Goal: Task Accomplishment & Management: Manage account settings

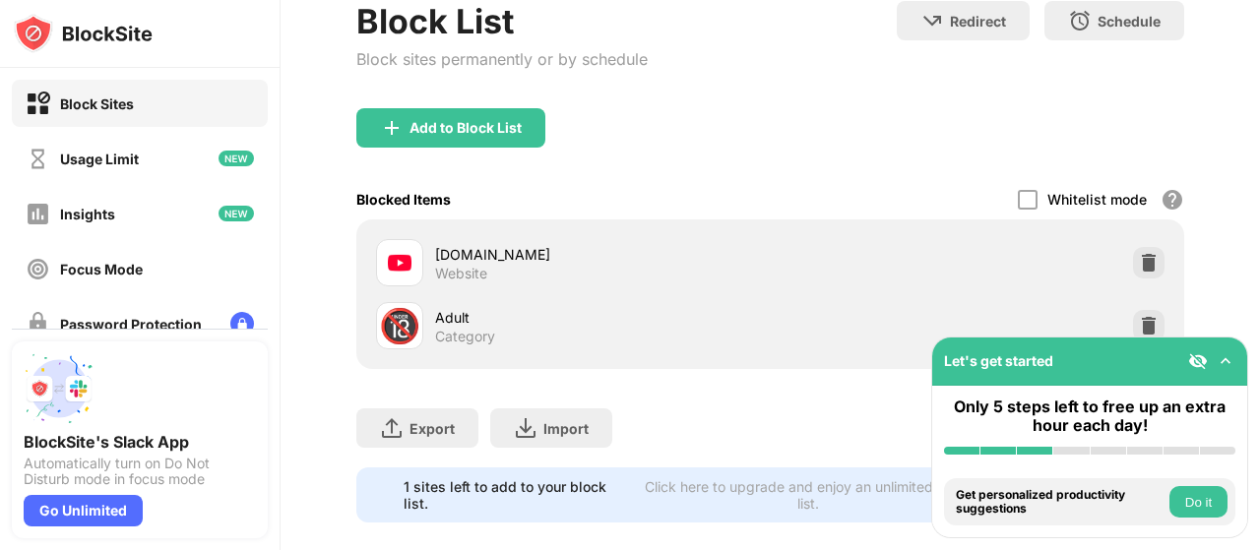
scroll to position [154, 0]
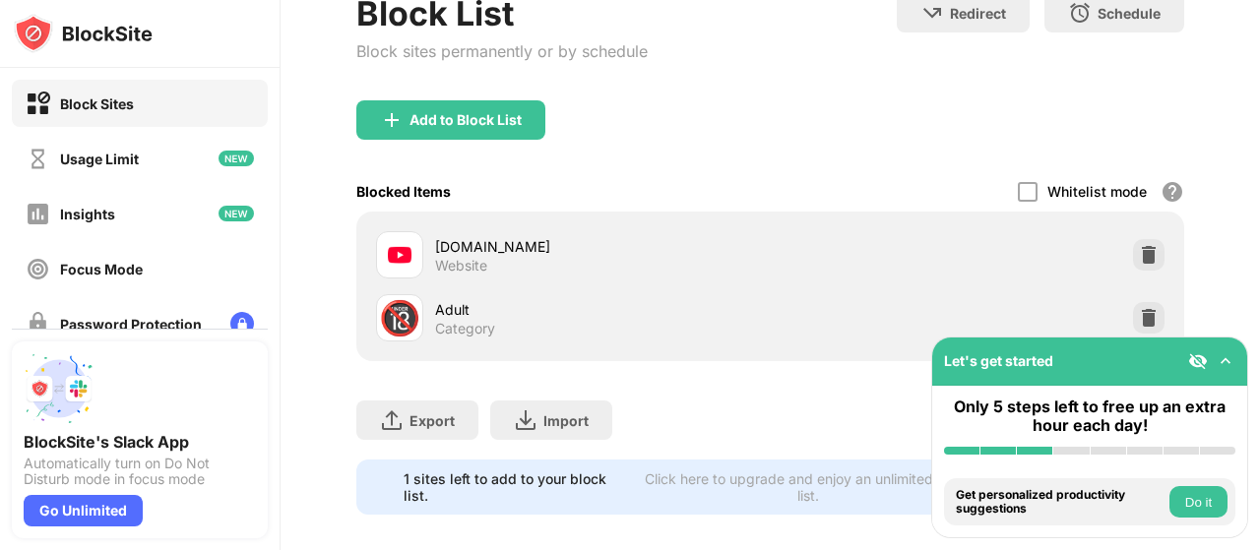
drag, startPoint x: 1259, startPoint y: 90, endPoint x: 1240, endPoint y: 198, distance: 109.8
click at [1240, 198] on div "Login Block List Block sites permanently or by schedule Redirect Choose a site …" at bounding box center [769, 275] width 979 height 550
click at [490, 105] on div "Add to Block List" at bounding box center [450, 119] width 189 height 39
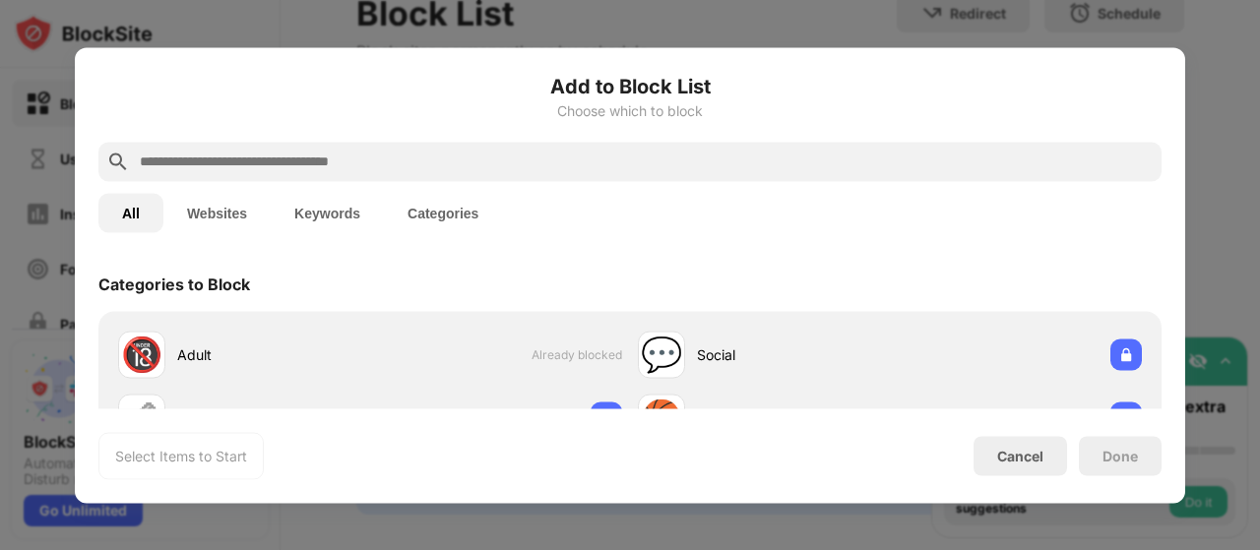
click at [504, 163] on input "text" at bounding box center [646, 162] width 1016 height 24
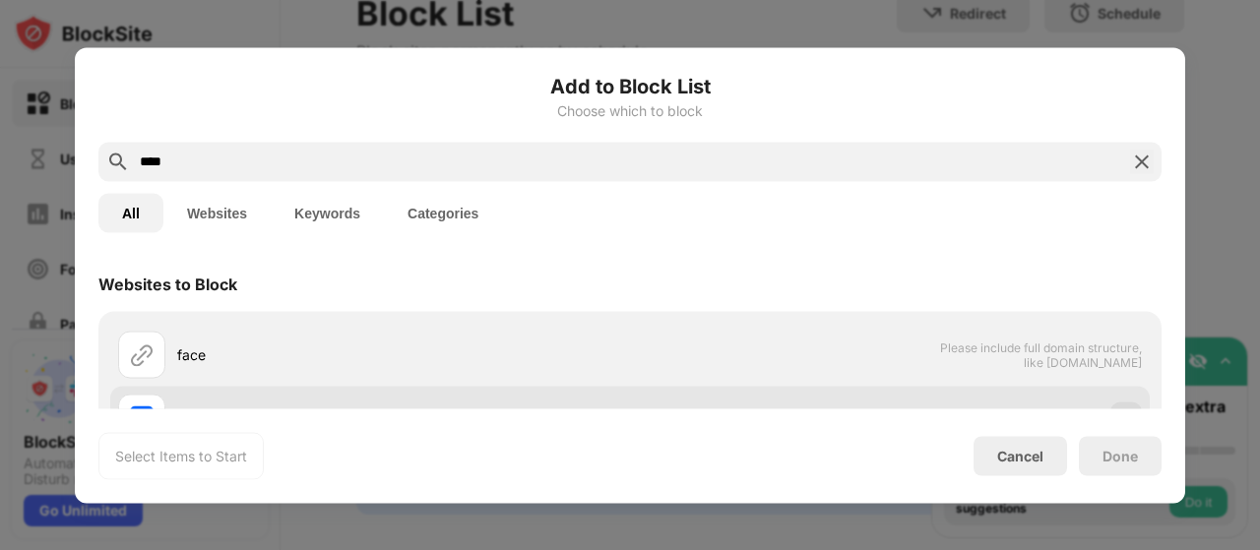
type input "****"
click at [1065, 391] on div "[DOMAIN_NAME]" at bounding box center [629, 417] width 1039 height 63
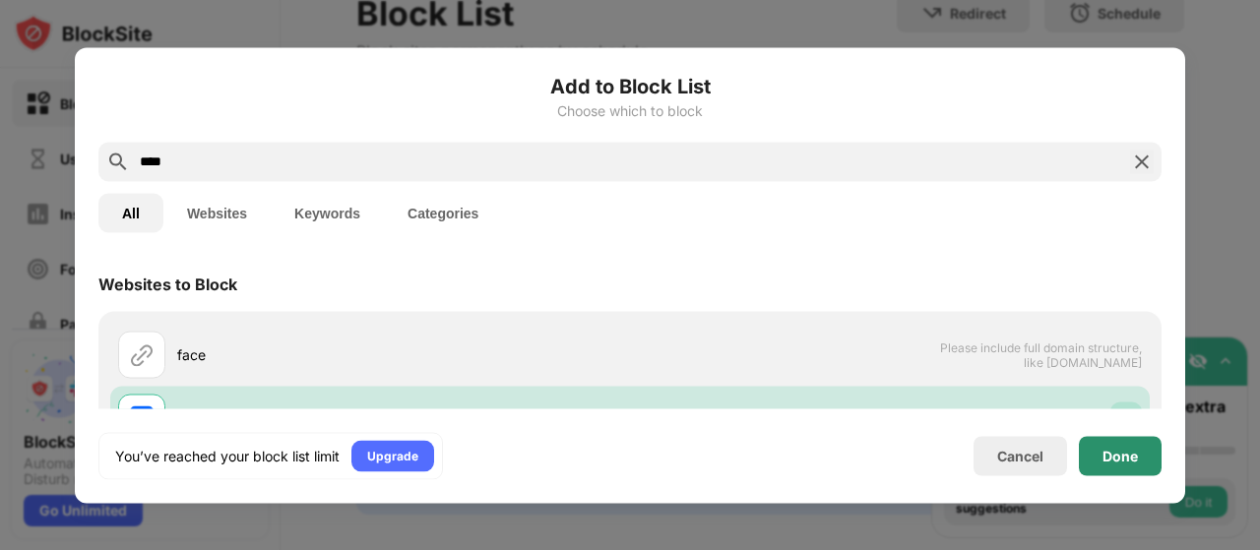
click at [1148, 448] on div "Done" at bounding box center [1120, 455] width 83 height 39
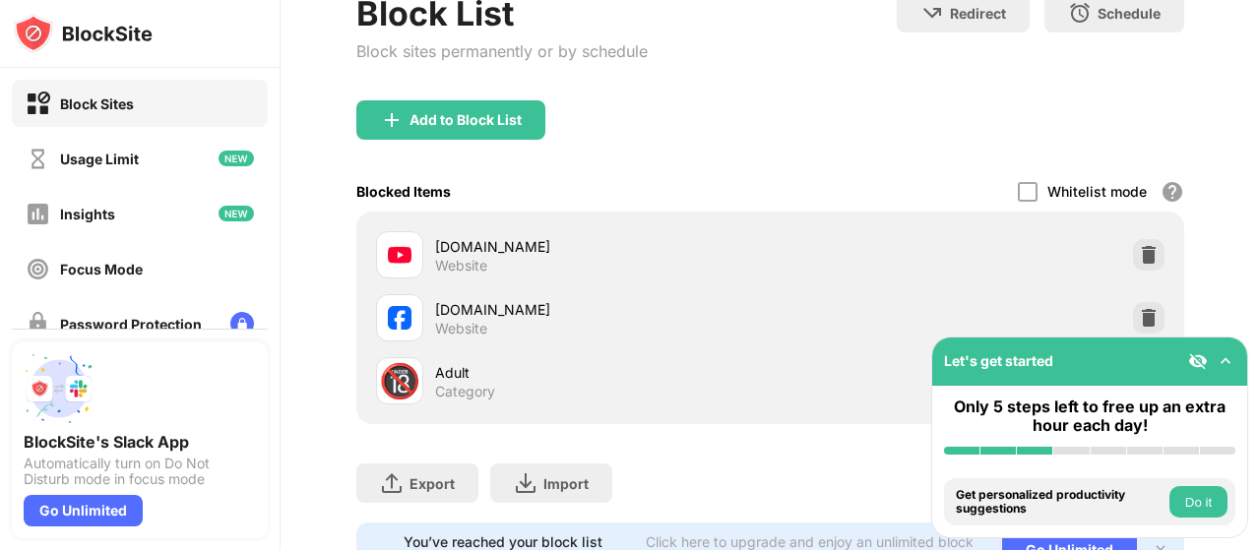
click at [1228, 359] on img at bounding box center [1225, 361] width 20 height 20
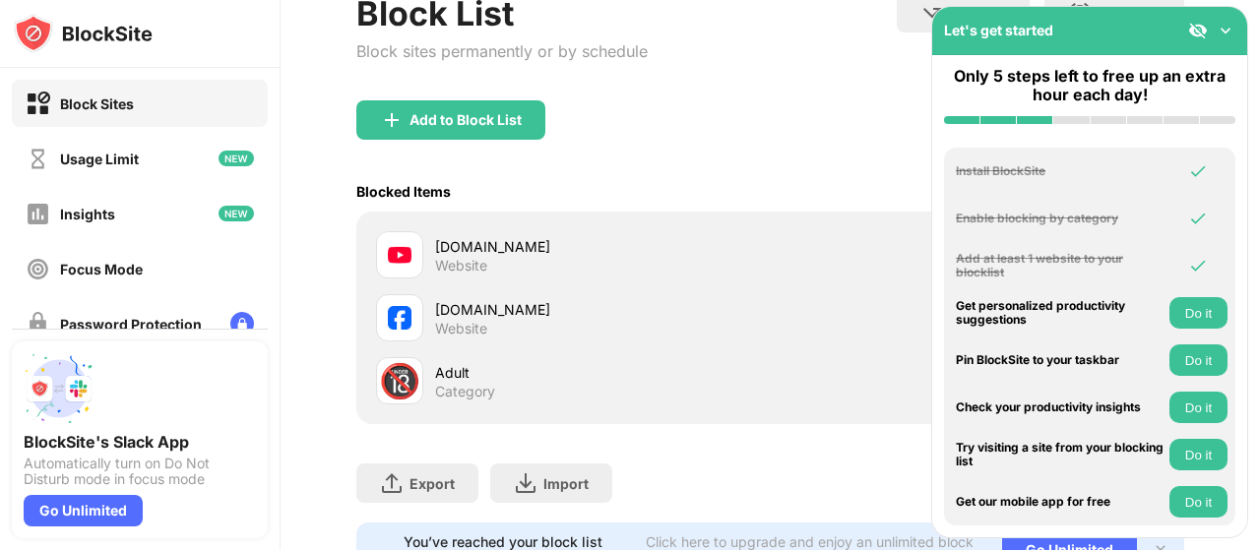
click at [1229, 33] on img at bounding box center [1225, 31] width 20 height 20
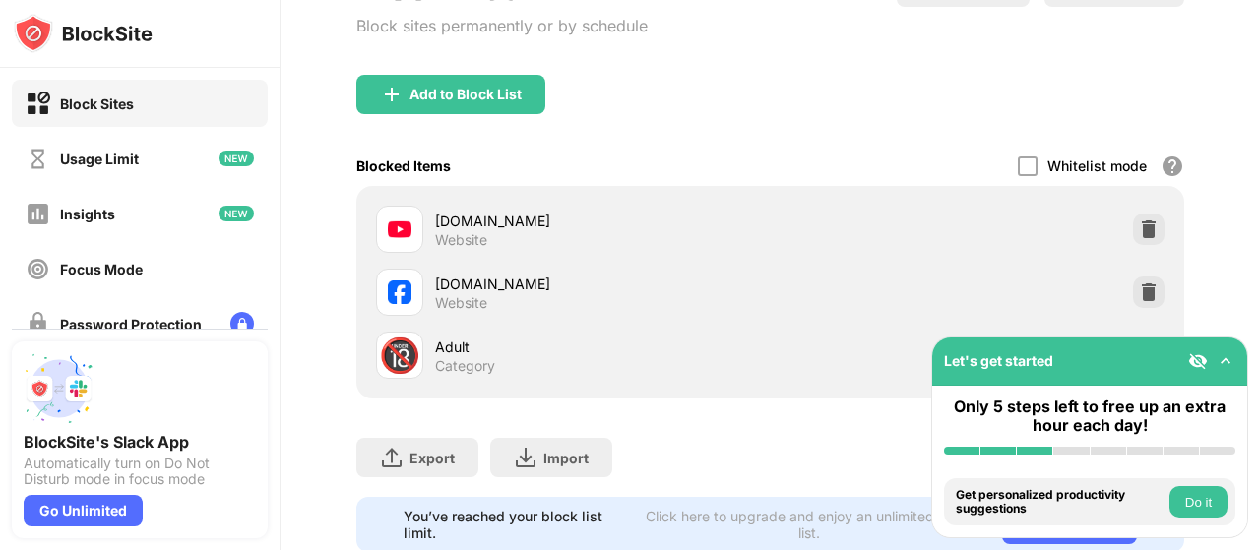
scroll to position [250, 0]
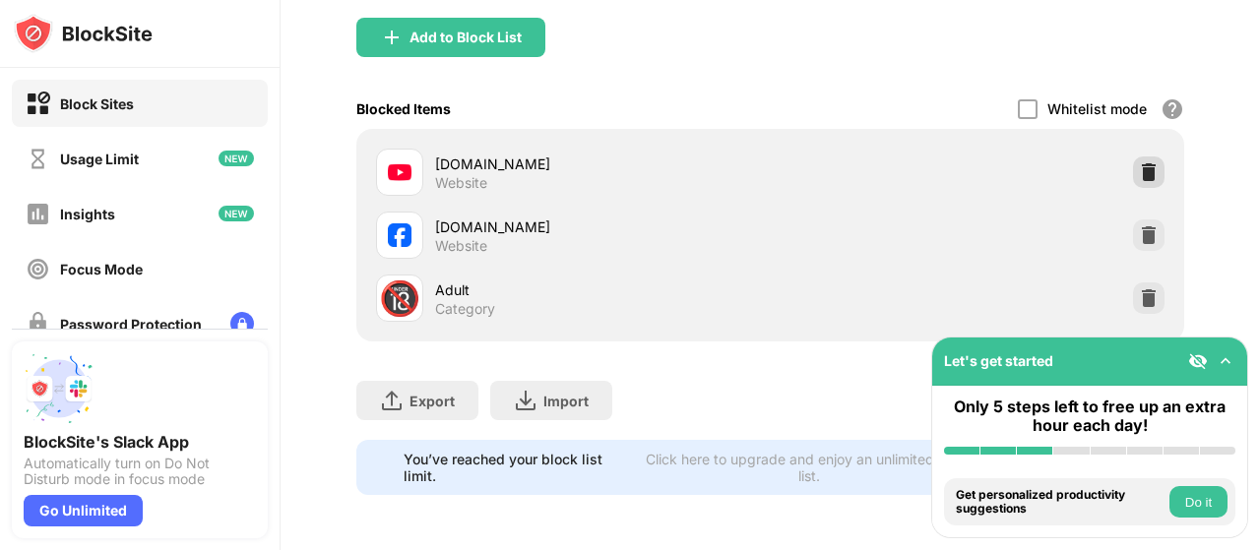
click at [1141, 164] on img at bounding box center [1149, 172] width 20 height 20
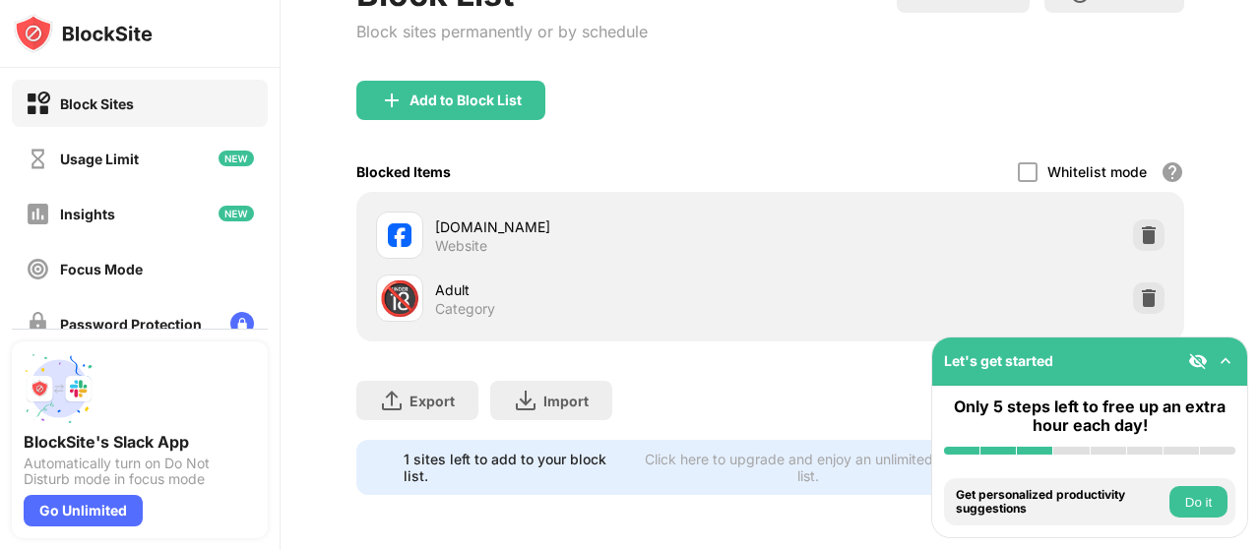
scroll to position [187, 0]
